Goal: Navigation & Orientation: Find specific page/section

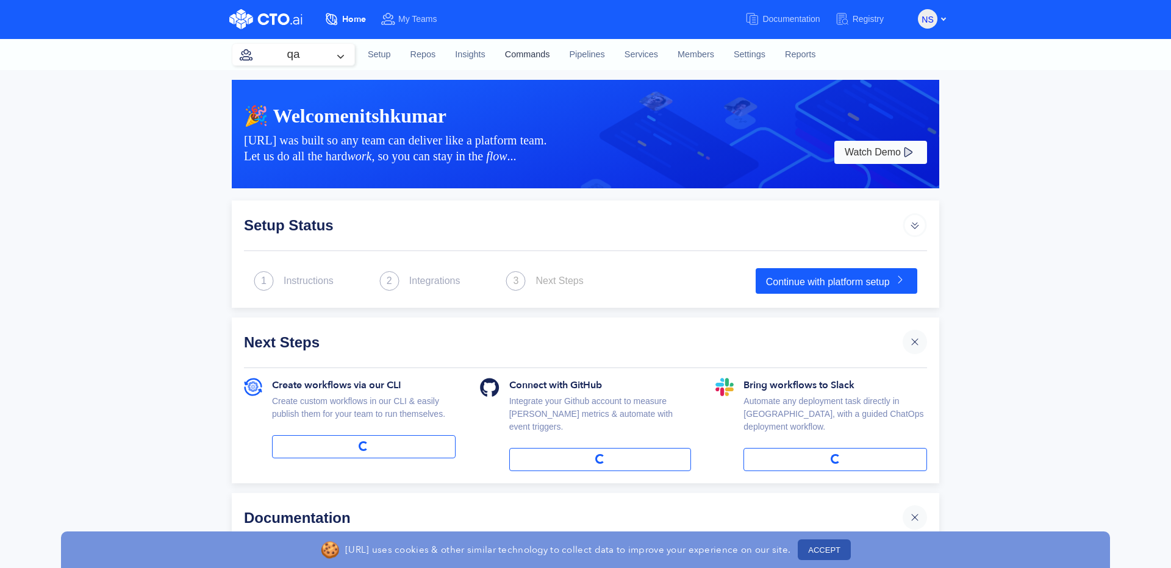
click at [531, 46] on link "Commands" at bounding box center [527, 54] width 65 height 33
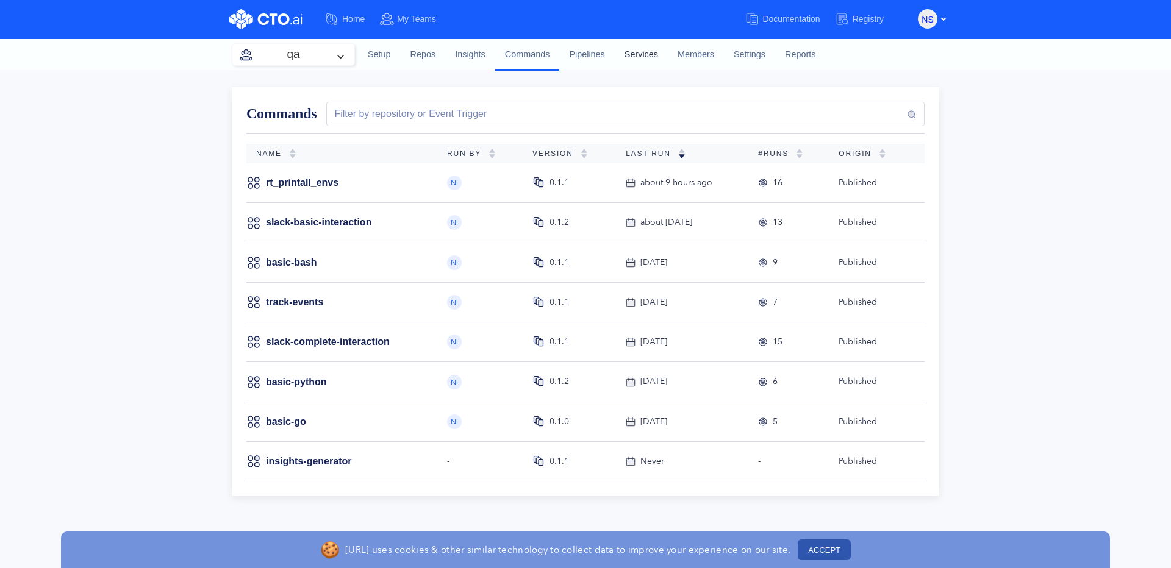
click at [638, 55] on link "Services" at bounding box center [641, 54] width 53 height 33
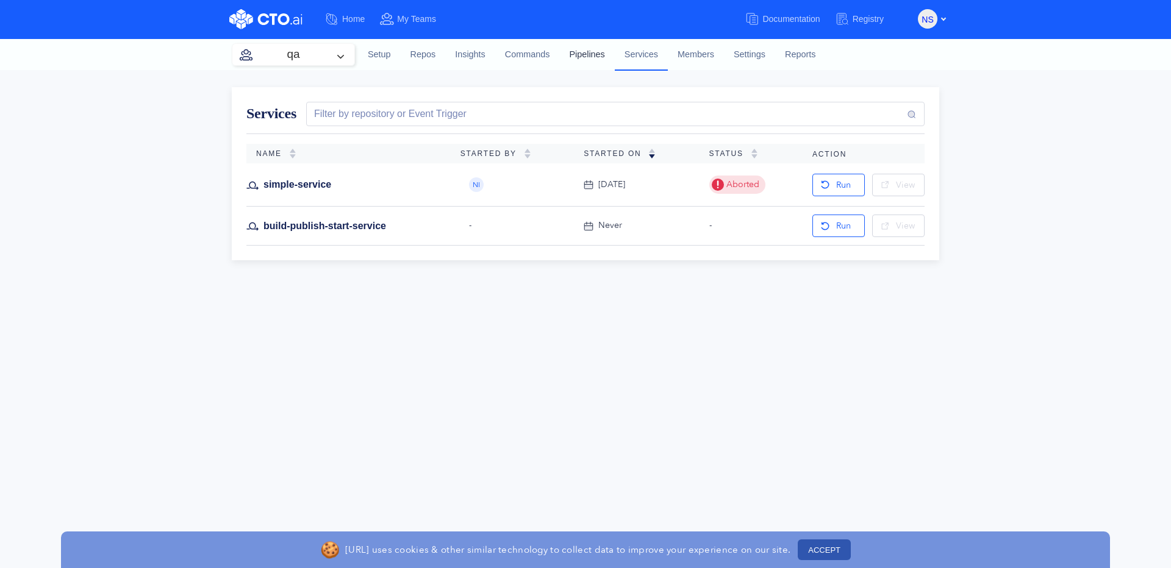
click at [588, 55] on link "Pipelines" at bounding box center [586, 54] width 55 height 33
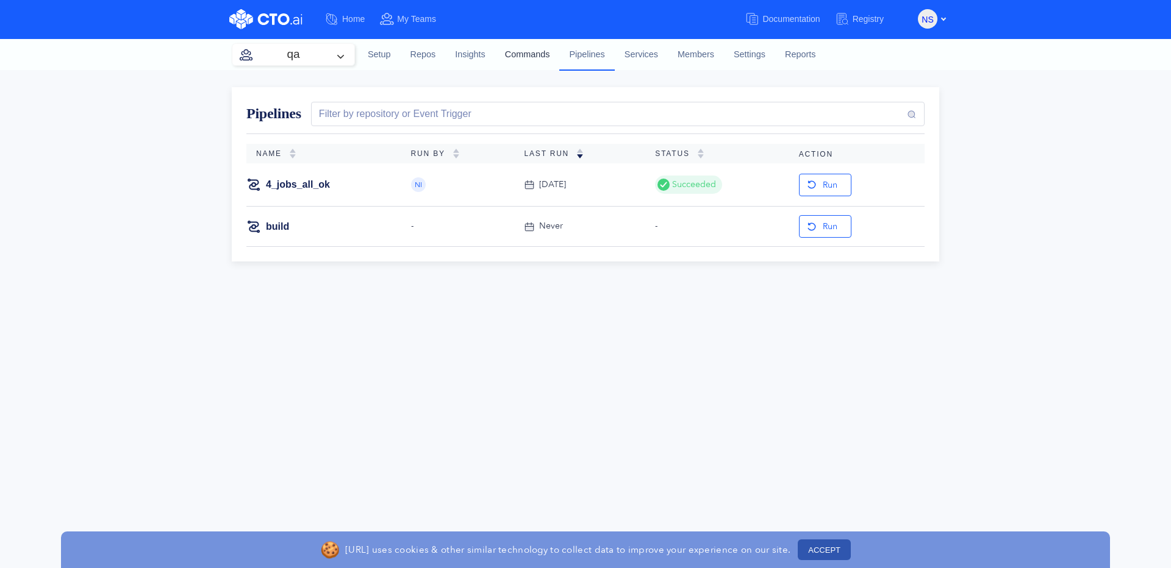
click at [530, 58] on link "Commands" at bounding box center [527, 54] width 65 height 33
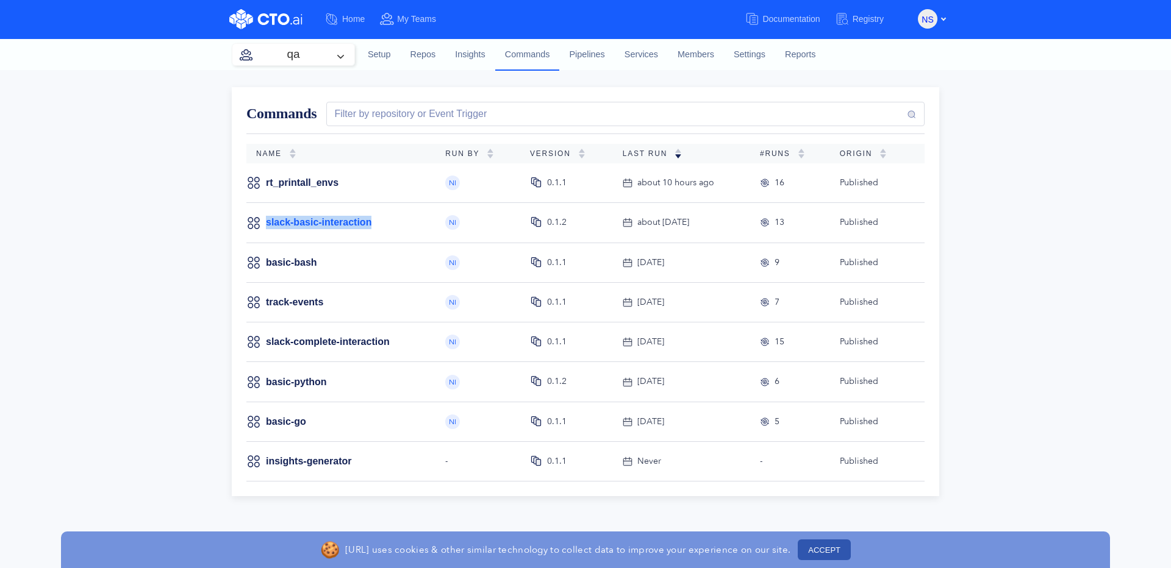
drag, startPoint x: 398, startPoint y: 226, endPoint x: 266, endPoint y: 225, distance: 131.7
click at [266, 225] on div "slack-basic-interaction" at bounding box center [335, 222] width 179 height 15
copy link "slack-basic-interaction"
drag, startPoint x: 332, startPoint y: 261, endPoint x: 263, endPoint y: 260, distance: 68.3
click at [263, 260] on div "basic-bash" at bounding box center [334, 262] width 176 height 15
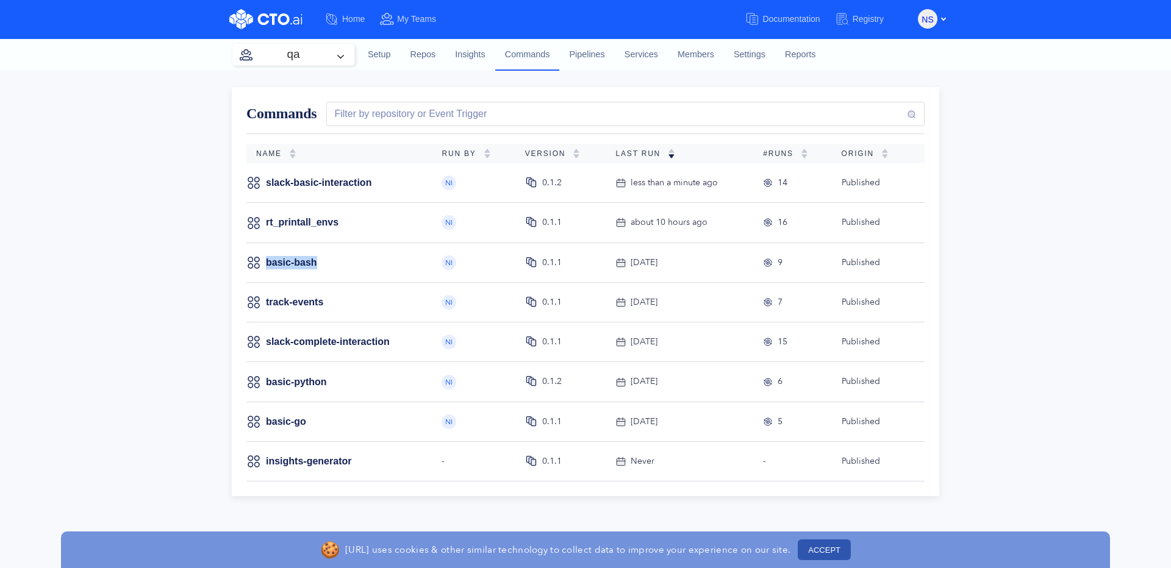
copy div "basic-bash"
drag, startPoint x: 339, startPoint y: 301, endPoint x: 255, endPoint y: 307, distance: 83.8
click at [259, 304] on div "track-events" at bounding box center [334, 302] width 176 height 15
copy div "track-events"
click at [321, 190] on link "track-events" at bounding box center [294, 182] width 57 height 13
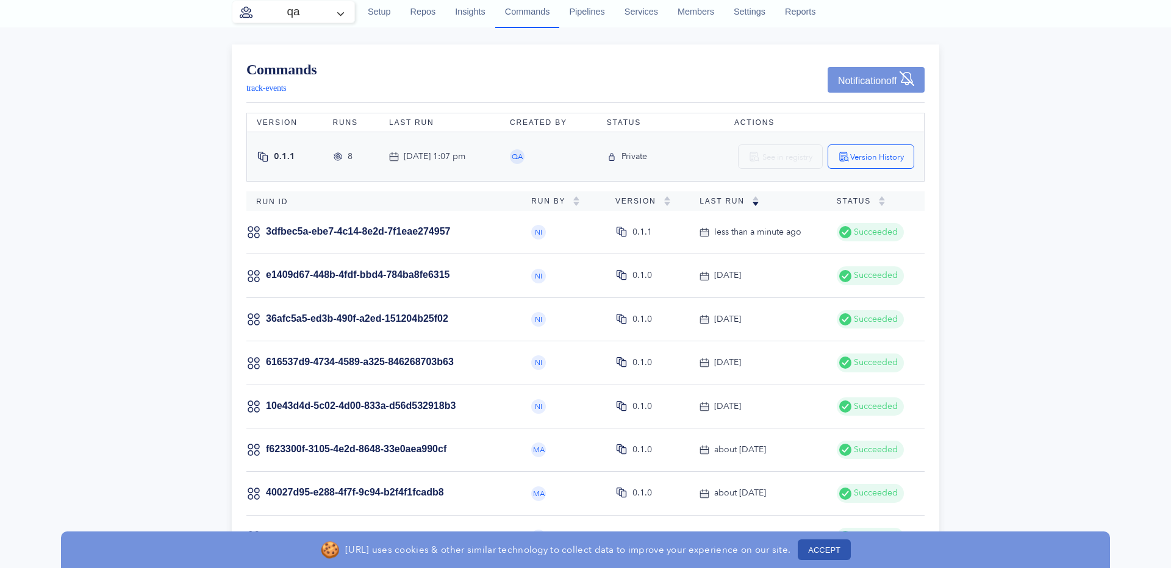
scroll to position [70, 0]
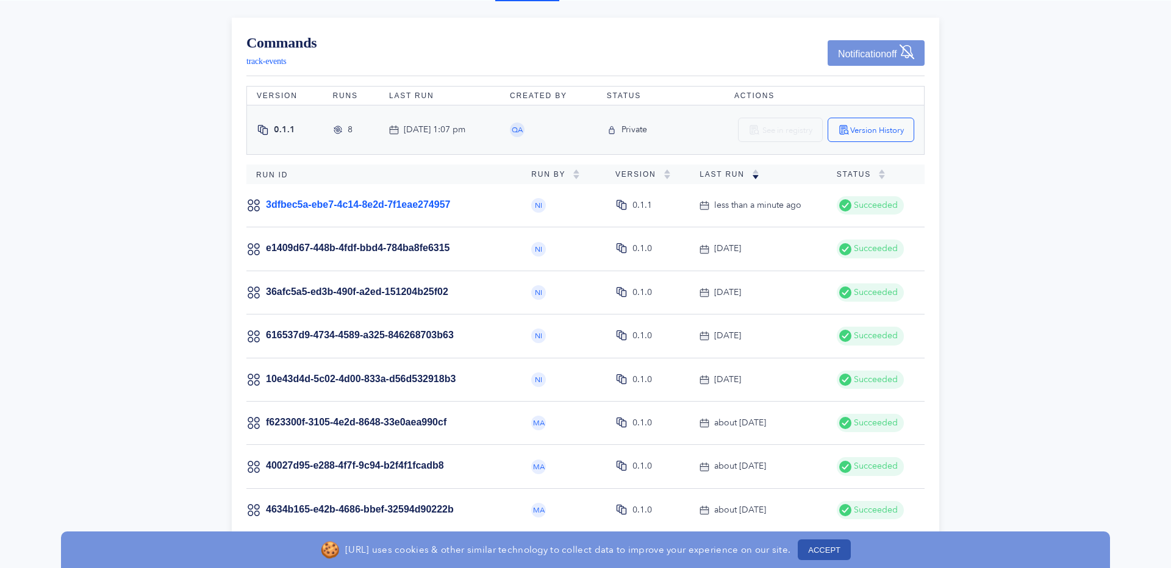
click at [385, 202] on link "3dfbec5a-ebe7-4c14-8e2d-7f1eae274957" at bounding box center [358, 204] width 184 height 10
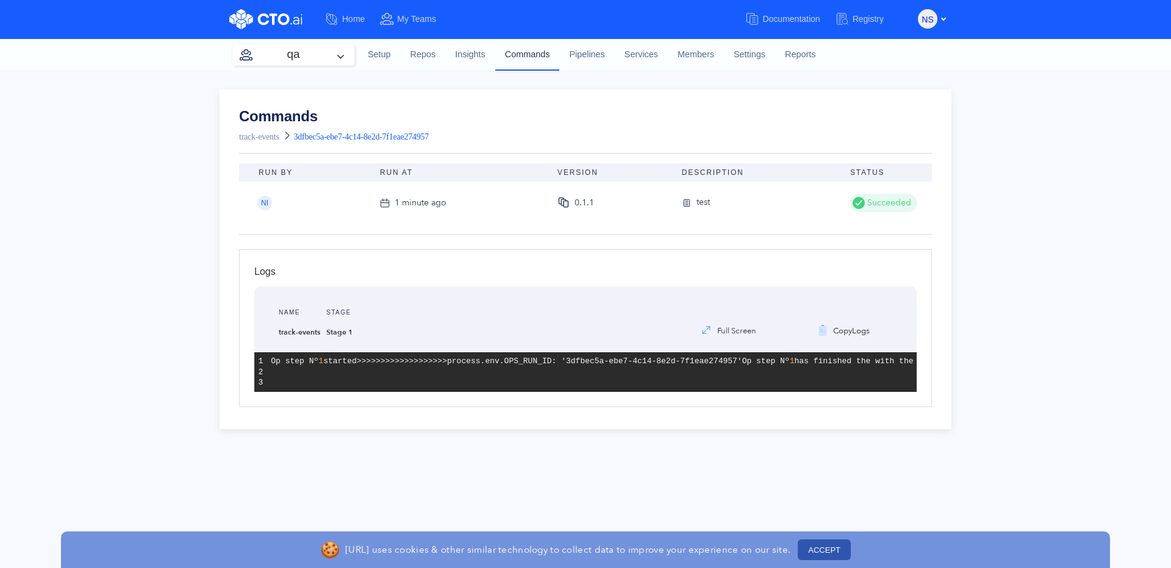
click at [549, 51] on link "Commands" at bounding box center [527, 54] width 65 height 32
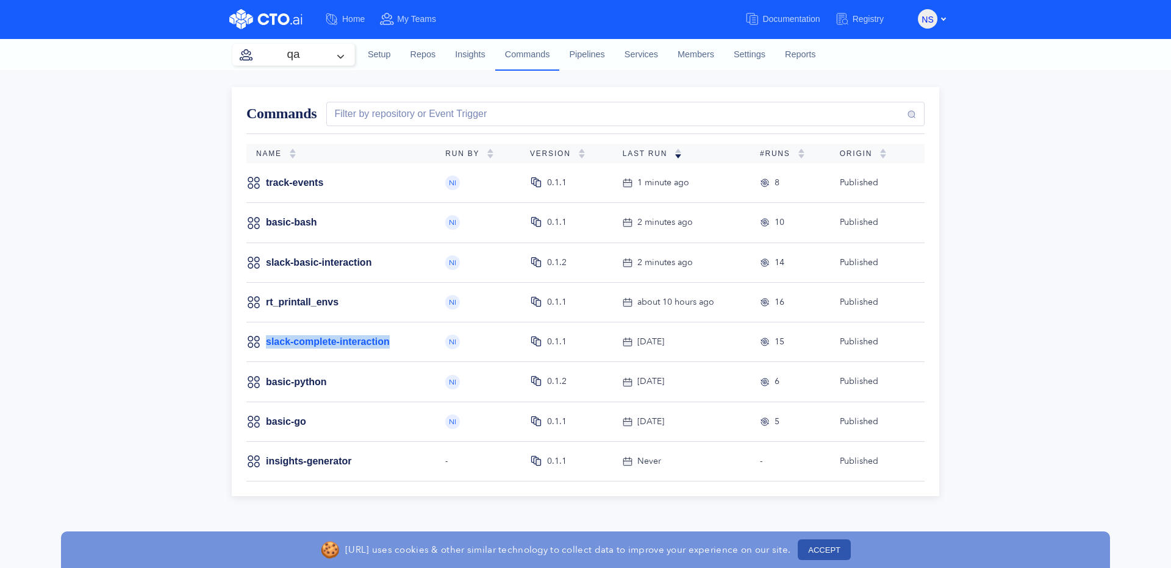
drag, startPoint x: 424, startPoint y: 345, endPoint x: 266, endPoint y: 344, distance: 158.5
click at [266, 344] on div "slack-complete-interaction" at bounding box center [335, 342] width 179 height 15
copy link "slack-complete-interaction"
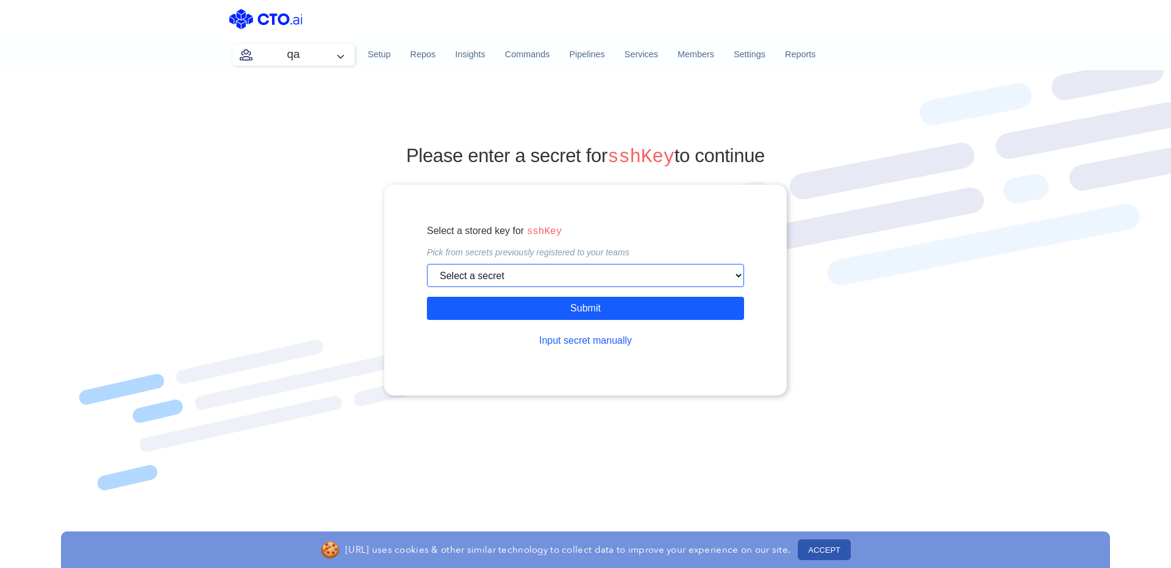
select select "RT_SECRET_PLAIN_SHORT"
click option "RT_SECRET_PLAIN_SHORT" at bounding box center [0, 0] width 0 height 0
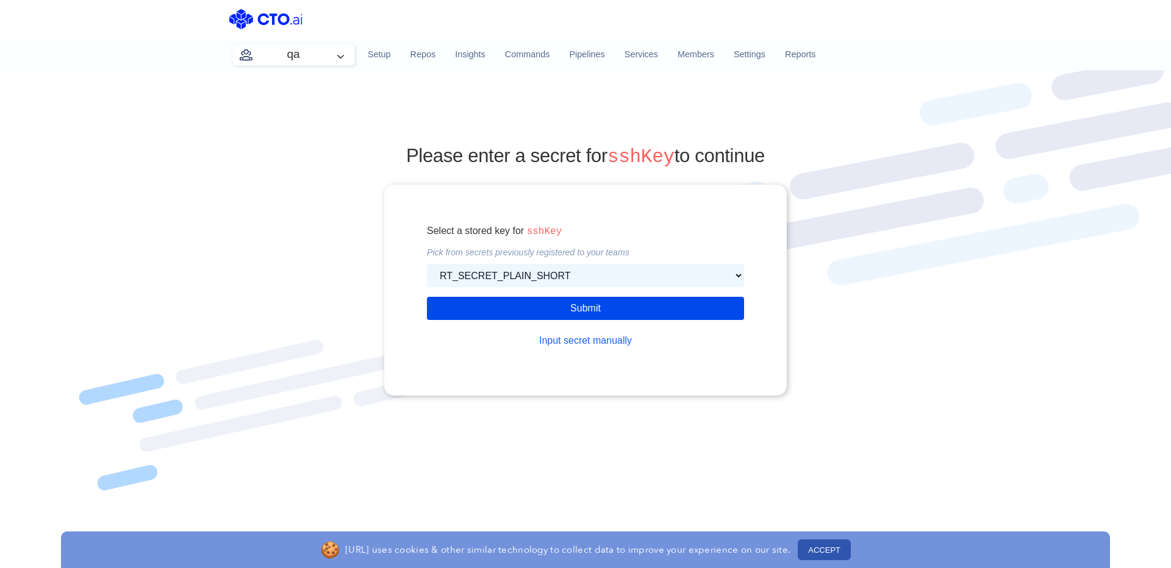
click at [574, 320] on button "Submit" at bounding box center [585, 308] width 317 height 23
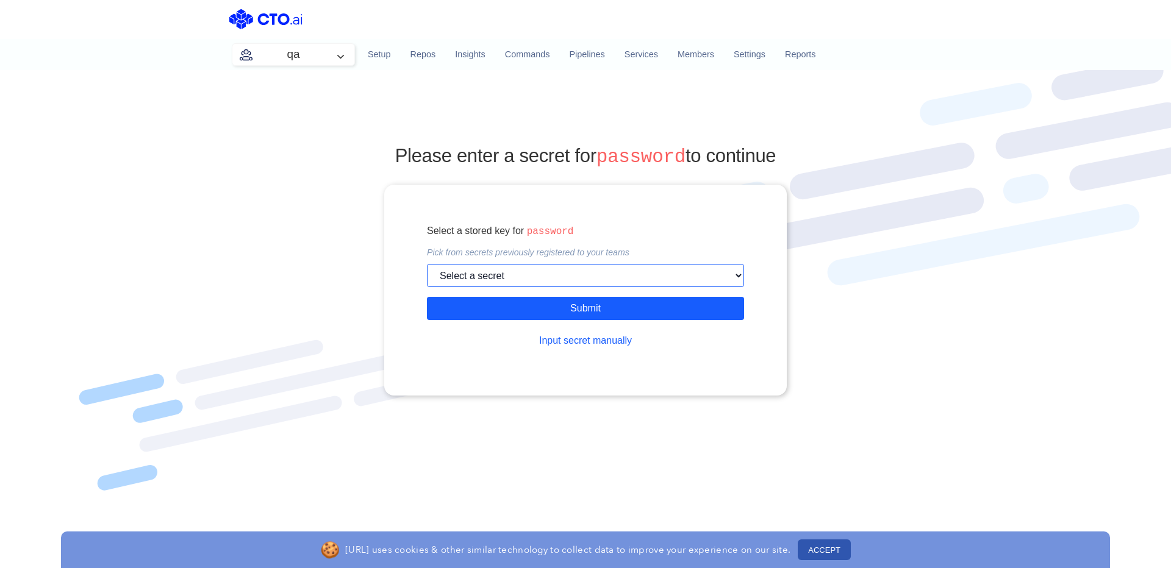
click at [427, 264] on select "Select a secret RT_SECRET_JSON RT_SECRET_PLAIN_LONG RT_SECRET_PLAIN_SHORT RT_SE…" at bounding box center [585, 275] width 317 height 23
select select "RT_SECRET_PLAIN_SHORT"
click option "RT_SECRET_PLAIN_SHORT" at bounding box center [0, 0] width 0 height 0
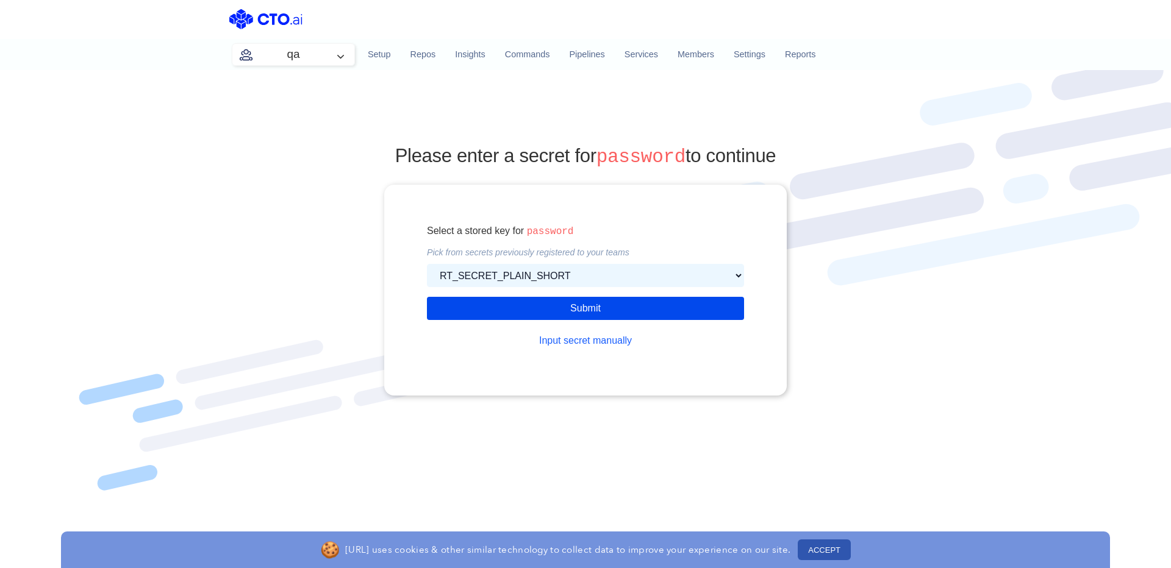
click at [565, 320] on button "Submit" at bounding box center [585, 308] width 317 height 23
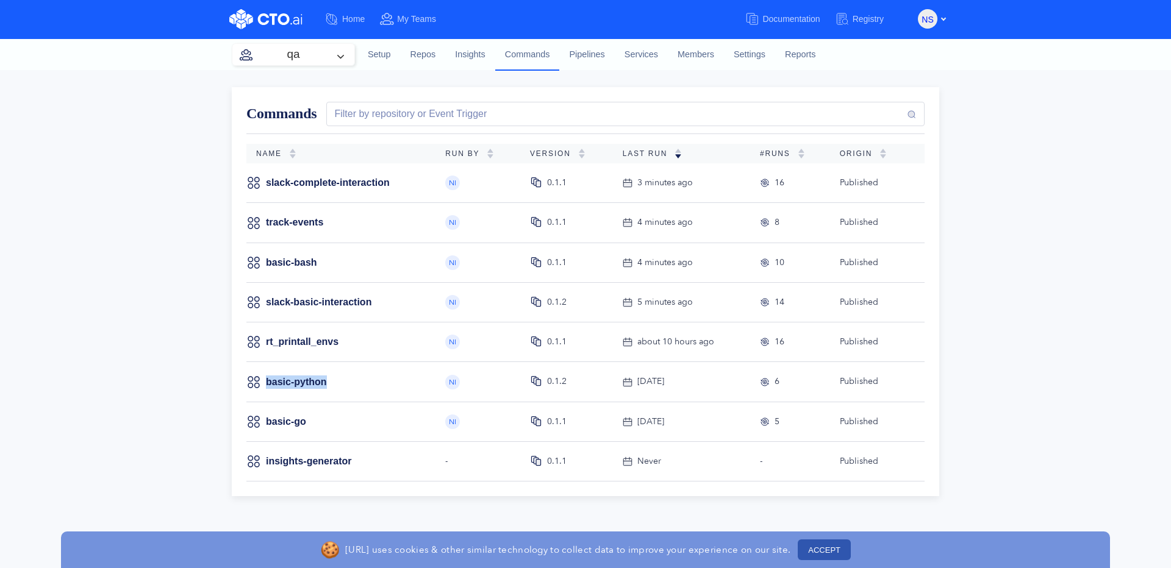
drag, startPoint x: 347, startPoint y: 380, endPoint x: 260, endPoint y: 380, distance: 87.2
click at [260, 380] on div "basic-python" at bounding box center [335, 381] width 179 height 15
copy div "basic-python"
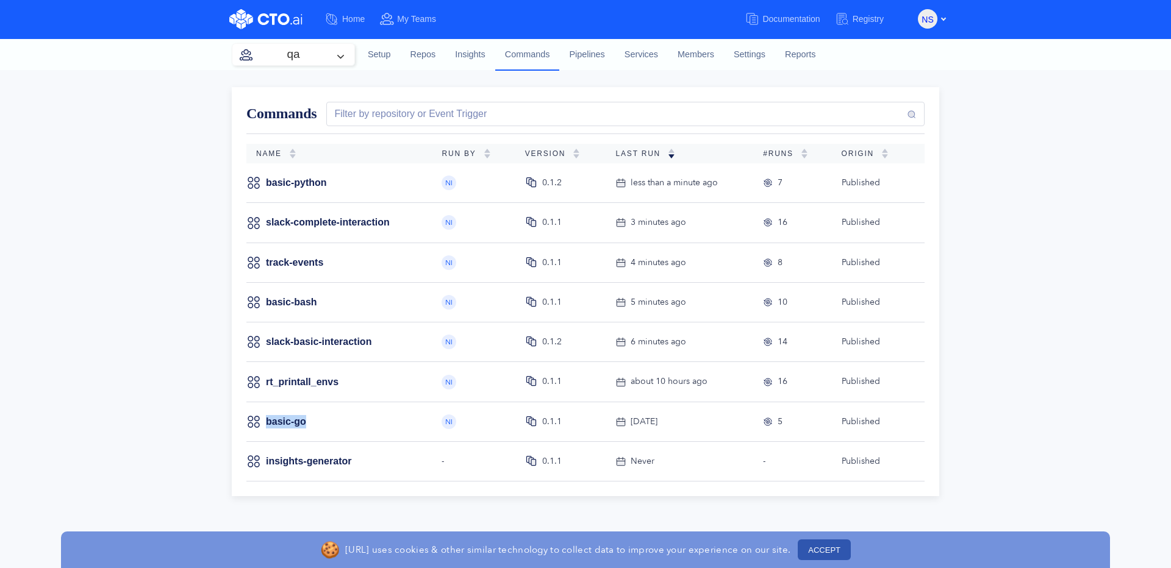
drag, startPoint x: 329, startPoint y: 426, endPoint x: 265, endPoint y: 423, distance: 64.1
click at [265, 423] on div "basic-go" at bounding box center [334, 422] width 176 height 15
copy div "basic-go"
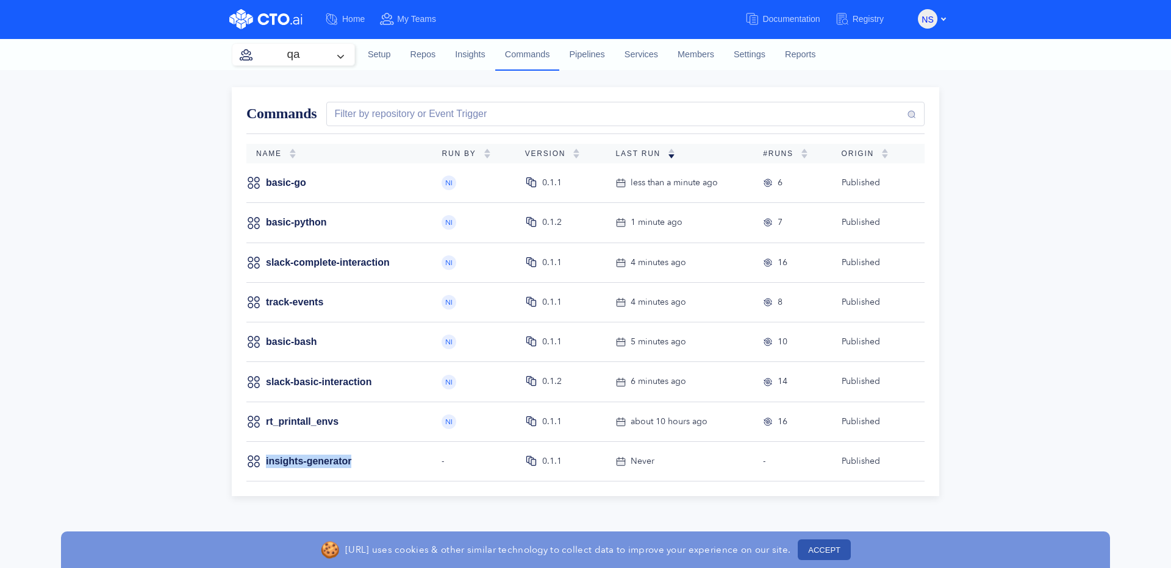
drag, startPoint x: 378, startPoint y: 465, endPoint x: 263, endPoint y: 463, distance: 115.3
click at [263, 463] on div "insights-generator" at bounding box center [334, 461] width 176 height 15
copy div "insights-generator"
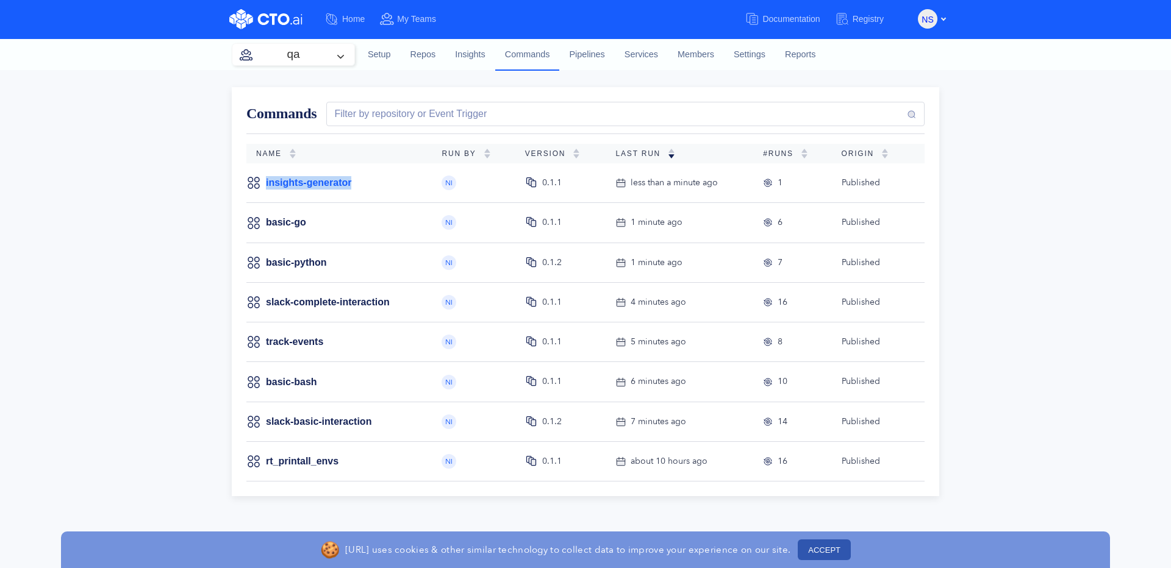
click at [340, 182] on link "insights-generator" at bounding box center [308, 182] width 85 height 13
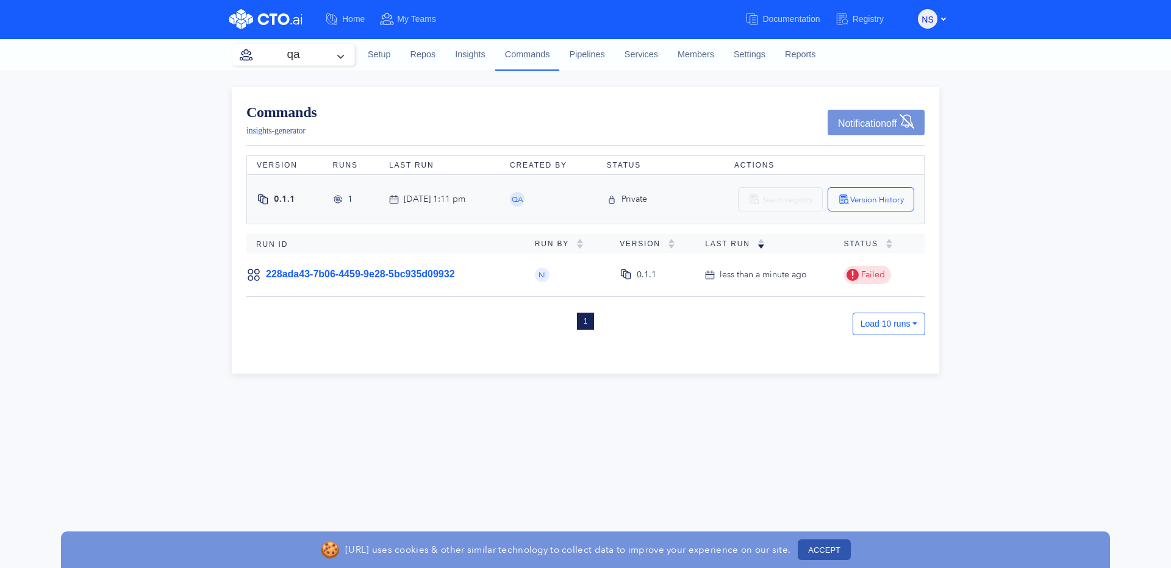
click at [437, 279] on link "228ada43-7b06-4459-9e28-5bc935d09932" at bounding box center [360, 274] width 189 height 10
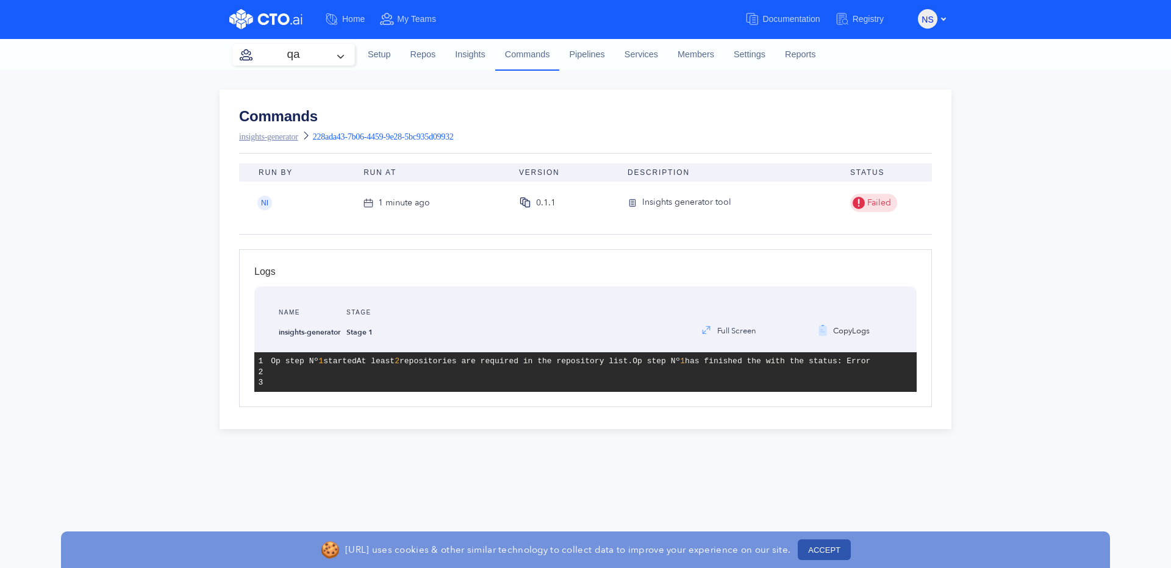
click at [285, 140] on link "insights-generator" at bounding box center [268, 136] width 59 height 9
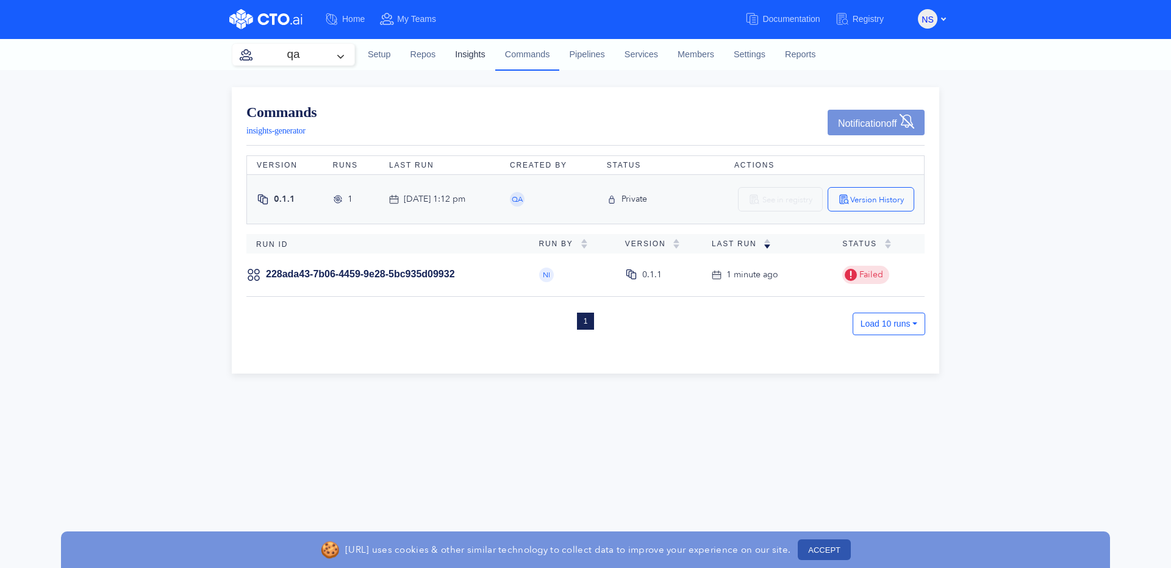
click at [480, 56] on link "Insights" at bounding box center [470, 54] width 50 height 33
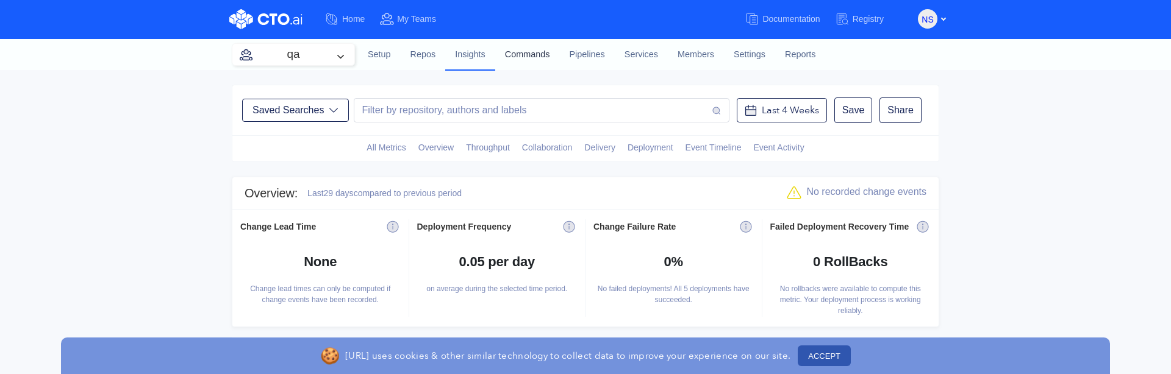
click at [548, 58] on link "Commands" at bounding box center [527, 54] width 65 height 33
click at [607, 56] on link "Pipelines" at bounding box center [586, 54] width 55 height 33
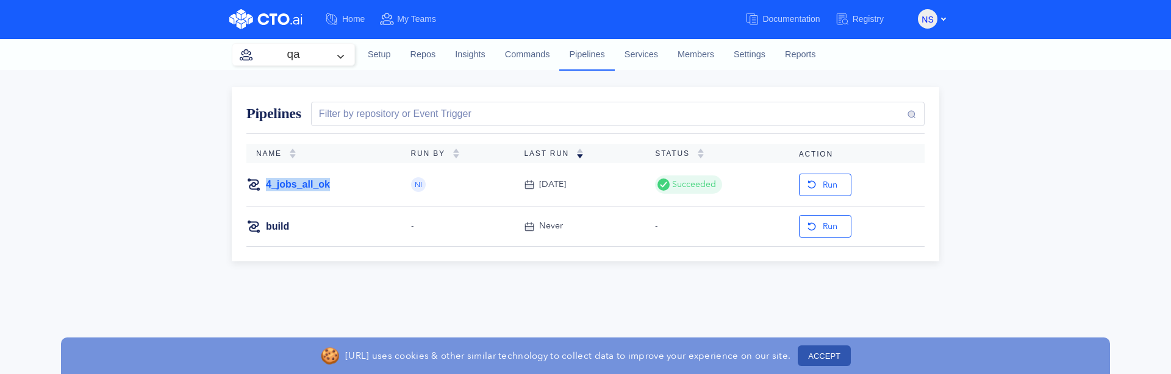
drag, startPoint x: 348, startPoint y: 184, endPoint x: 267, endPoint y: 185, distance: 81.1
click at [267, 185] on div "4_jobs_all_ok" at bounding box center [318, 184] width 145 height 15
copy link "4_jobs_all_ok"
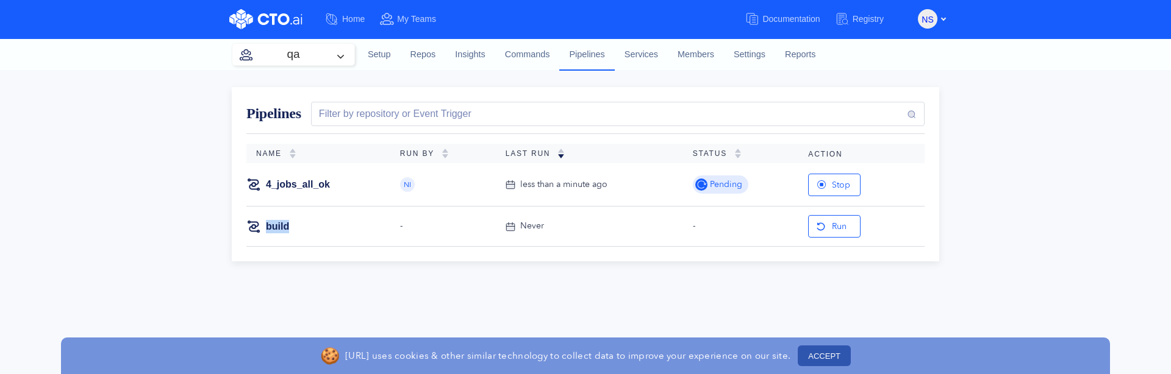
drag, startPoint x: 310, startPoint y: 229, endPoint x: 265, endPoint y: 229, distance: 45.1
click at [265, 229] on div "build" at bounding box center [313, 226] width 134 height 15
copy div "build"
click at [533, 54] on link "Commands" at bounding box center [527, 54] width 65 height 33
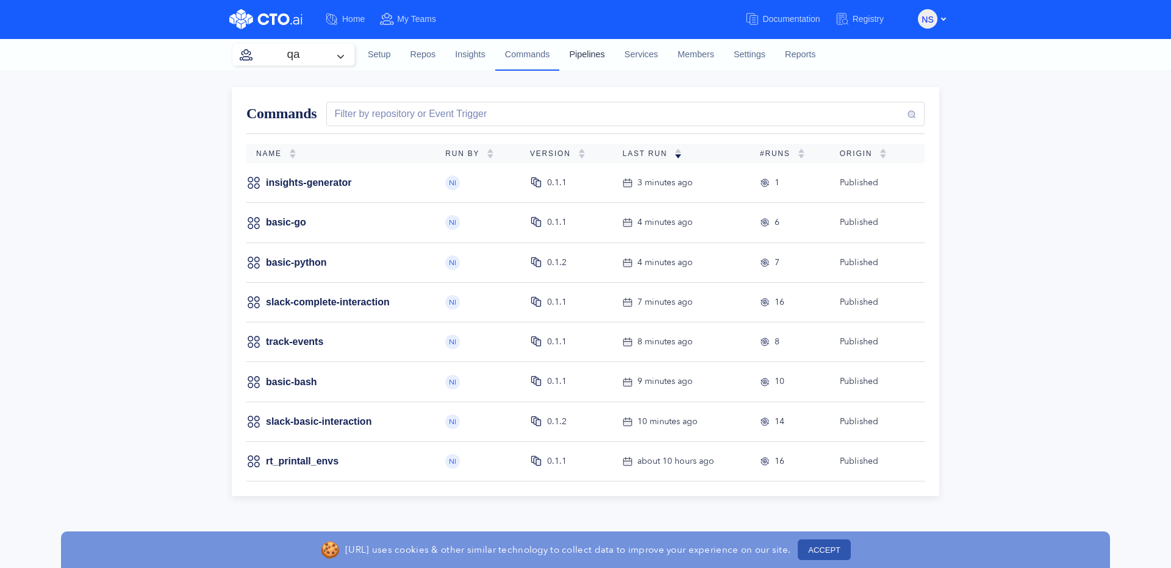
click at [607, 63] on link "Pipelines" at bounding box center [586, 54] width 55 height 33
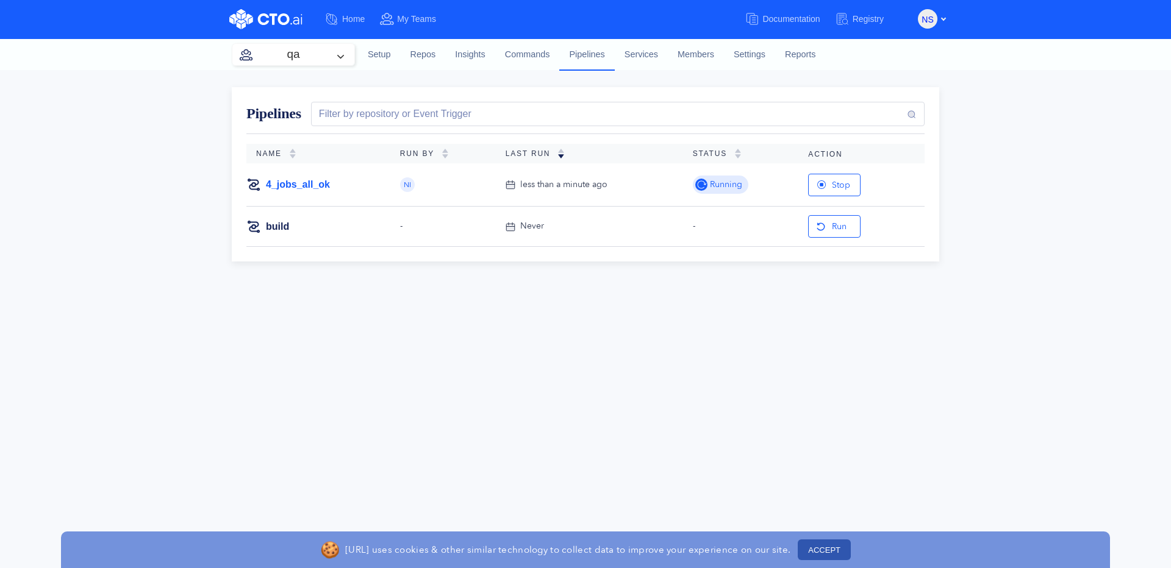
click at [279, 182] on link "4_jobs_all_ok" at bounding box center [298, 184] width 64 height 13
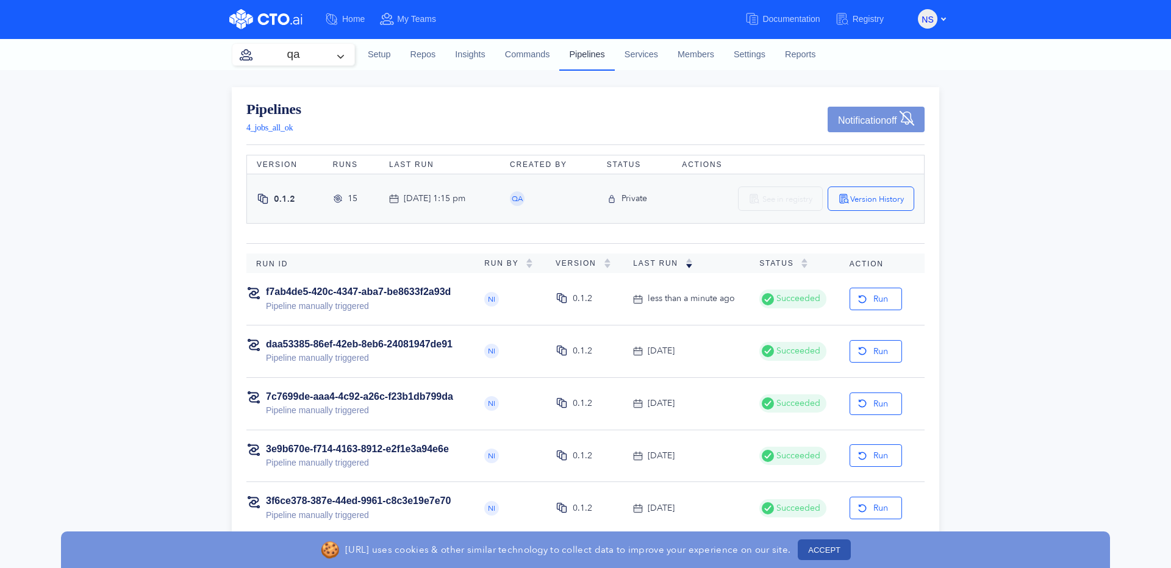
click at [598, 62] on link "Pipelines" at bounding box center [586, 54] width 55 height 32
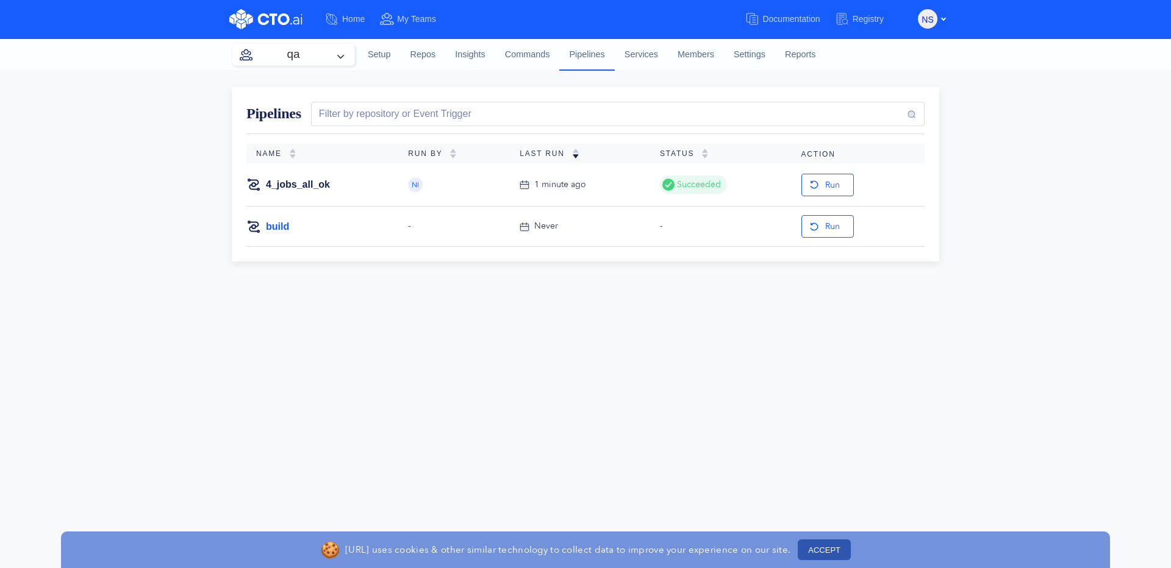
click at [284, 227] on link "build" at bounding box center [277, 226] width 23 height 13
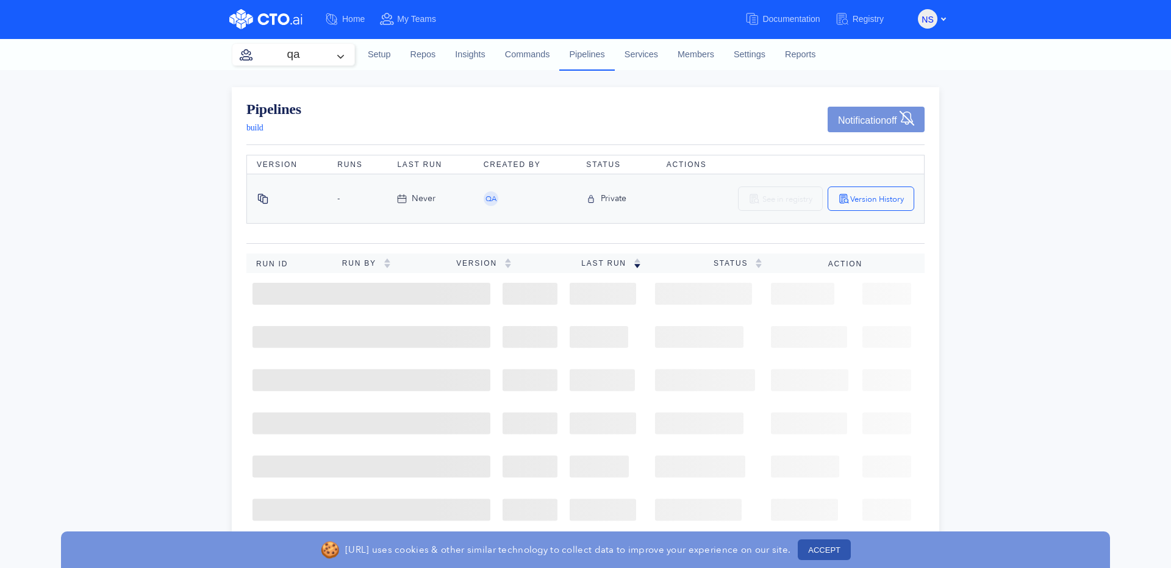
click at [260, 124] on span "build" at bounding box center [254, 127] width 17 height 9
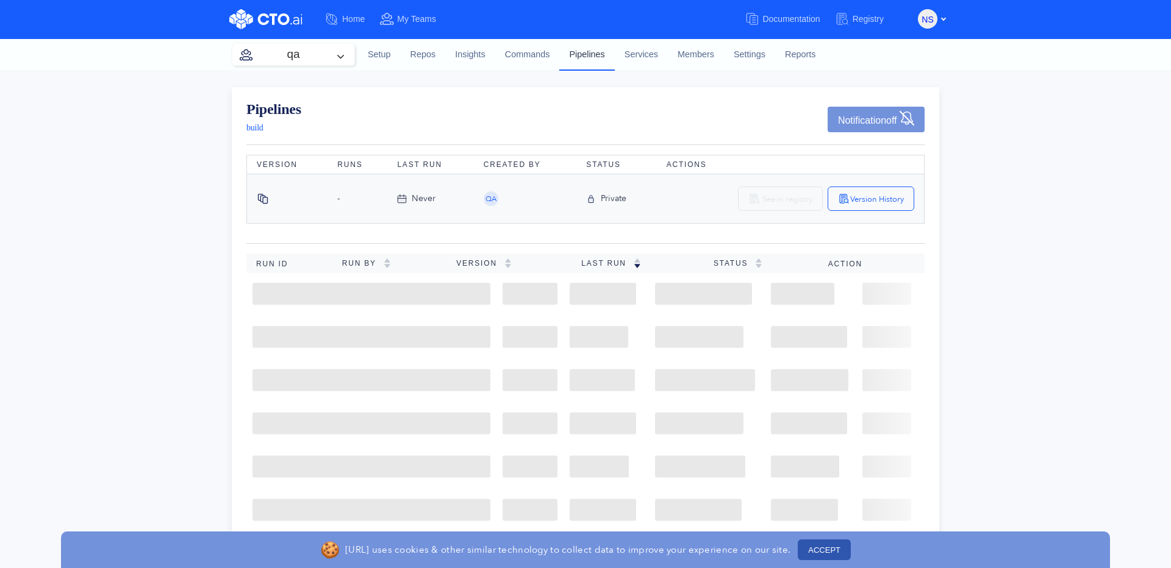
click at [591, 54] on link "Pipelines" at bounding box center [586, 54] width 55 height 32
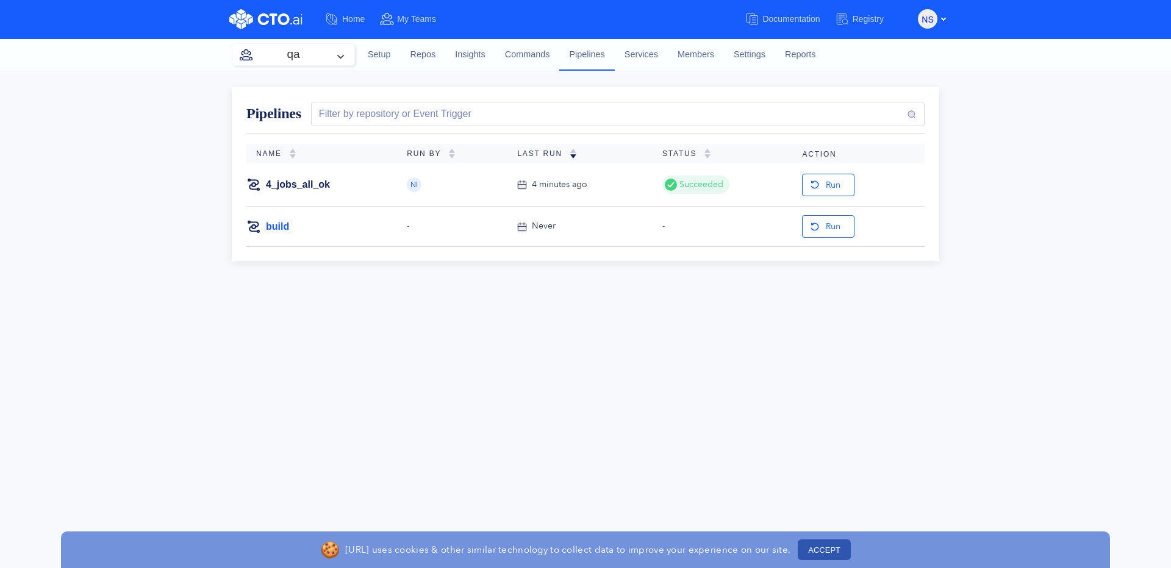
click at [273, 224] on link "build" at bounding box center [277, 226] width 23 height 13
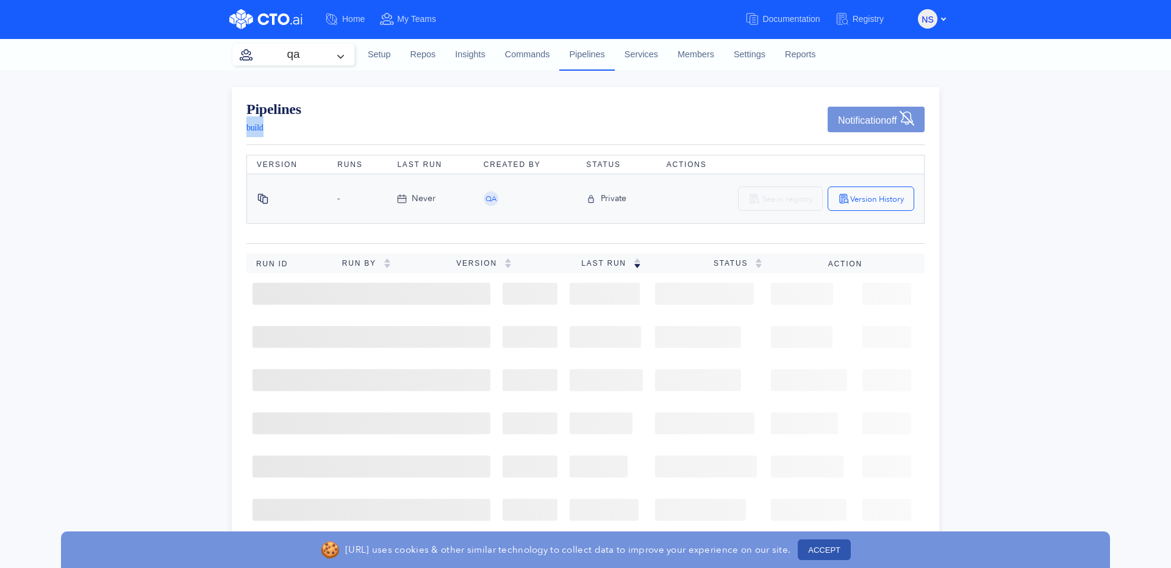
drag, startPoint x: 266, startPoint y: 126, endPoint x: 242, endPoint y: 124, distance: 24.5
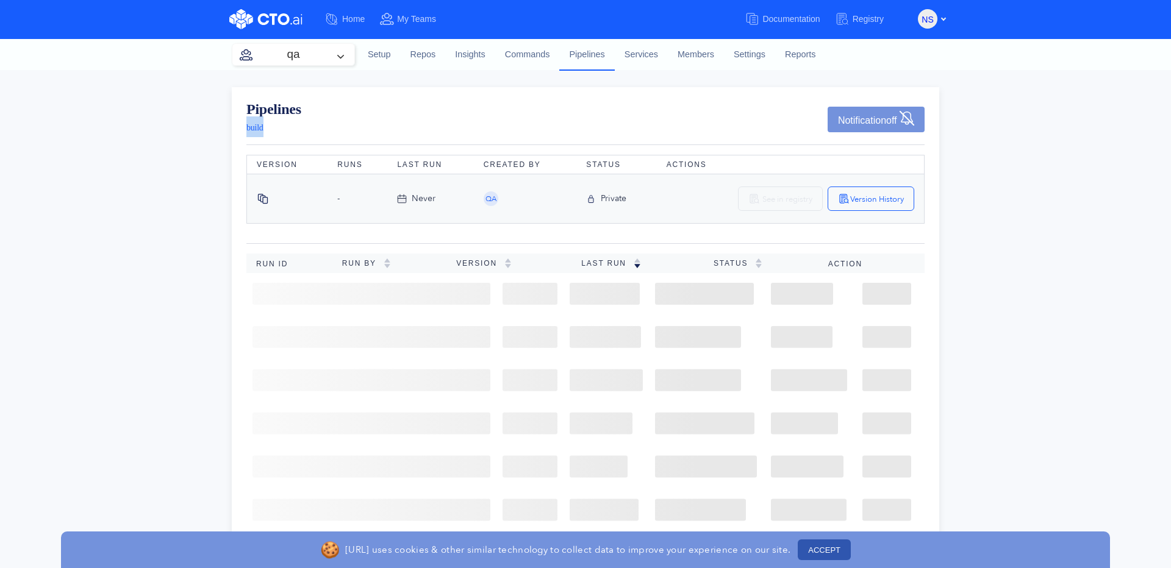
click at [242, 124] on div "Pipelines build Notification off Version Runs Last Run Created By Status Action…" at bounding box center [585, 480] width 707 height 787
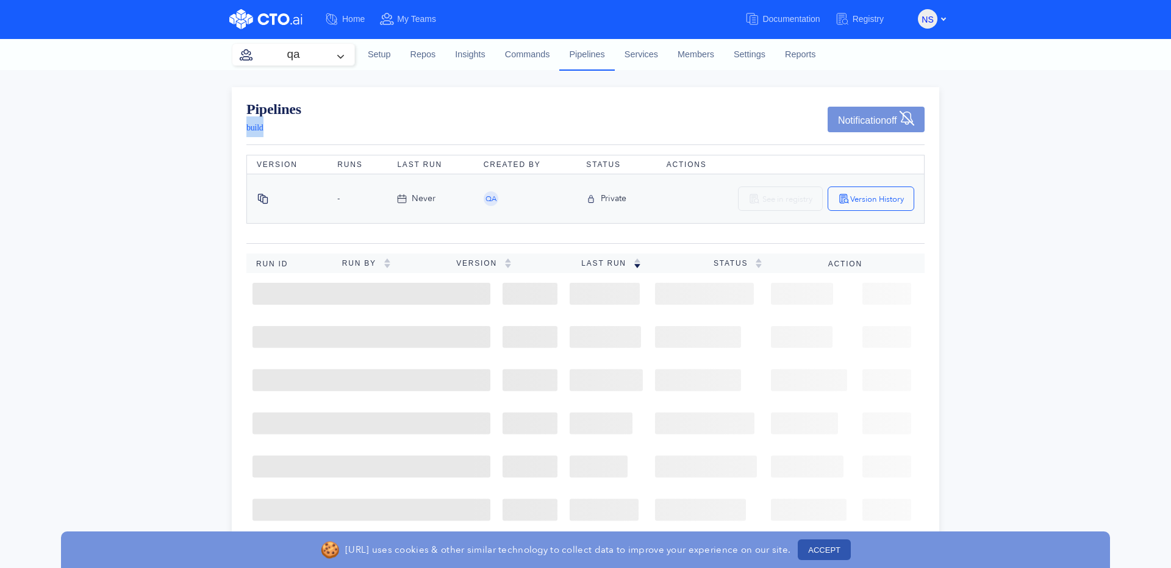
copy span "build"
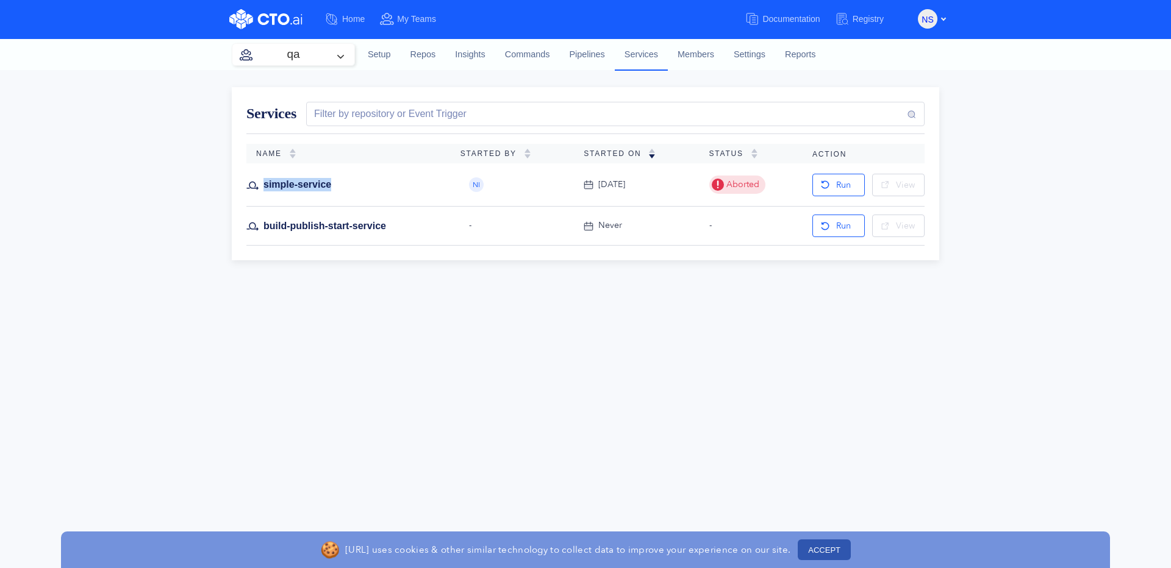
drag, startPoint x: 355, startPoint y: 184, endPoint x: 256, endPoint y: 193, distance: 99.9
click at [259, 191] on div "simple-service" at bounding box center [343, 184] width 194 height 13
copy div "simple-service"
drag, startPoint x: 415, startPoint y: 223, endPoint x: 260, endPoint y: 224, distance: 154.9
click at [260, 224] on div "build-publish-start-service" at bounding box center [343, 225] width 194 height 13
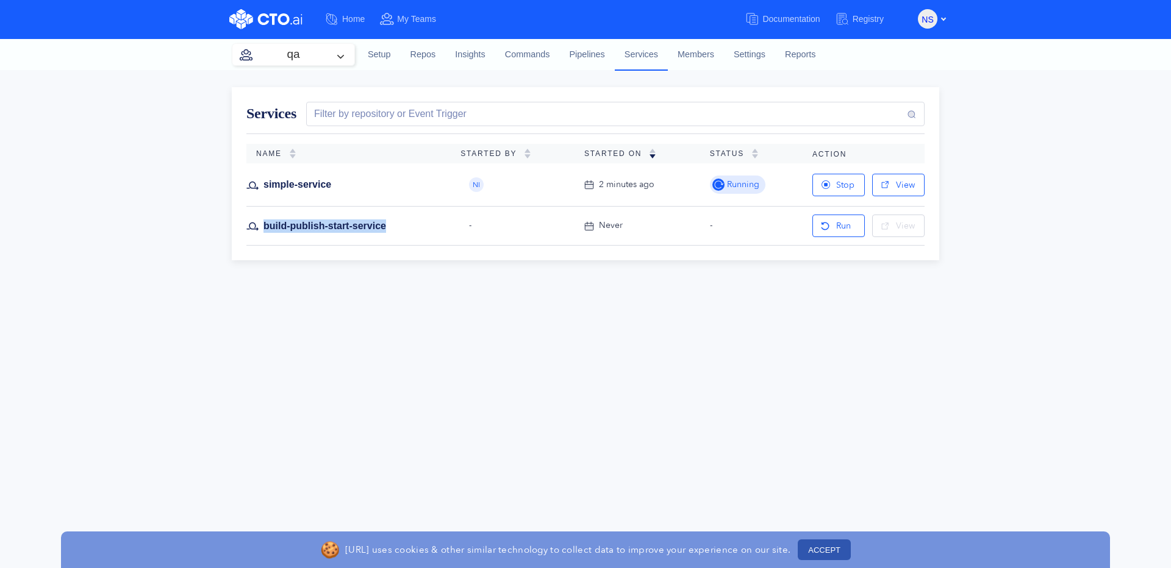
copy div "build-publish-start-service"
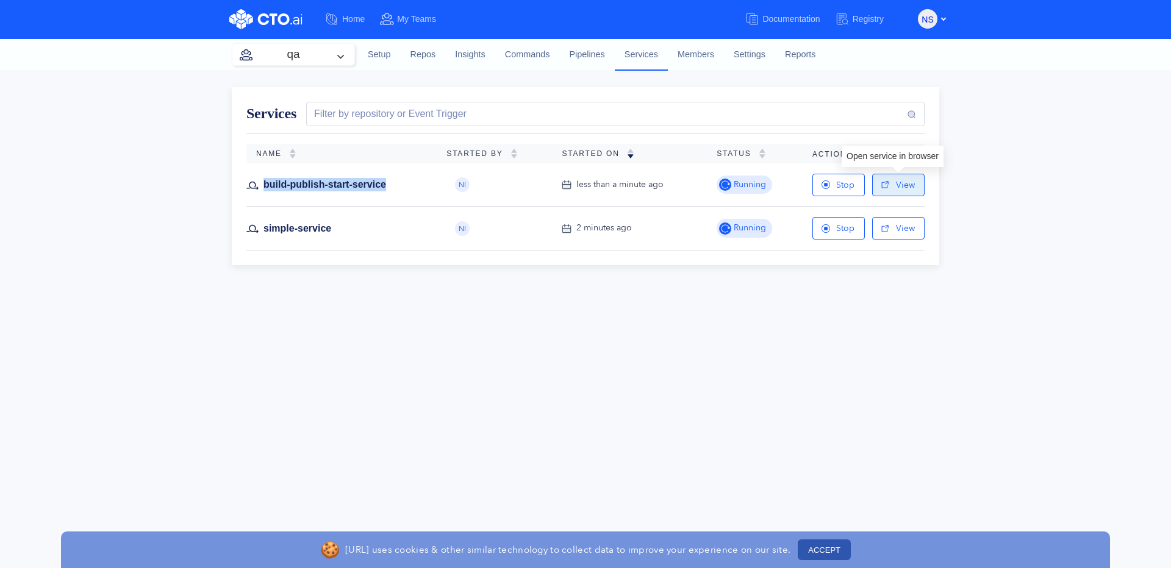
click at [896, 184] on link "View" at bounding box center [898, 185] width 52 height 23
click at [899, 230] on link "View" at bounding box center [898, 228] width 52 height 23
click at [918, 366] on div "Services Filter by repository or Event Trigger Name Started By Started On Statu…" at bounding box center [585, 319] width 1171 height 498
click at [901, 188] on link "View" at bounding box center [898, 185] width 52 height 23
click at [821, 185] on icon "button" at bounding box center [825, 185] width 10 height 10
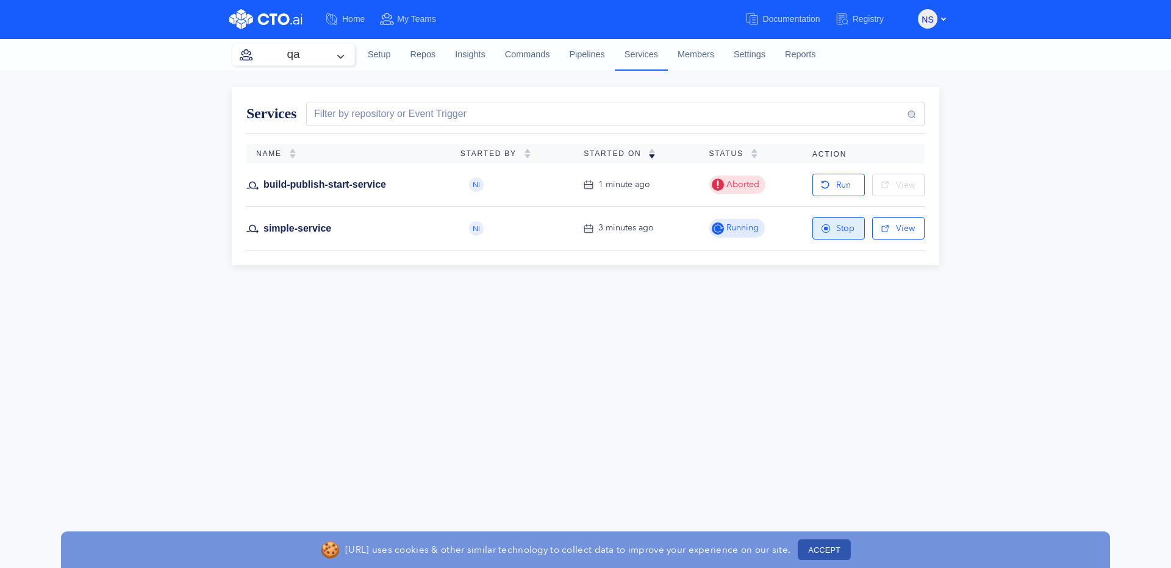
click at [832, 225] on button "Stop" at bounding box center [838, 228] width 52 height 23
